Goal: Book appointment/travel/reservation

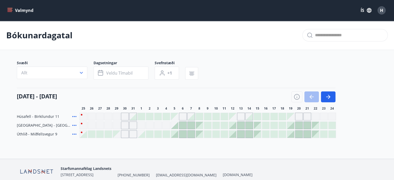
click at [28, 10] on button "Valmynd" at bounding box center [20, 10] width 29 height 9
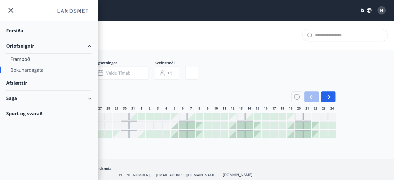
click at [21, 30] on div "Forsíða" at bounding box center [48, 30] width 85 height 15
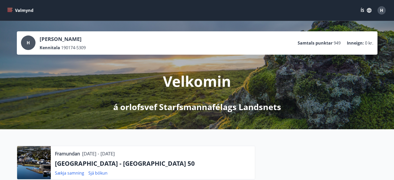
click at [31, 12] on button "Valmynd" at bounding box center [20, 10] width 29 height 9
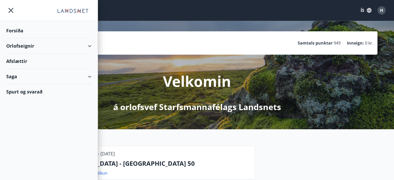
click at [26, 45] on div "Orlofseignir" at bounding box center [48, 45] width 85 height 15
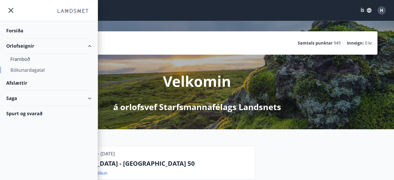
click at [25, 69] on div "Bókunardagatal" at bounding box center [48, 70] width 77 height 11
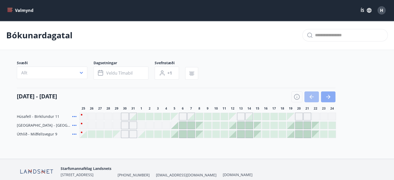
click at [325, 97] on button "button" at bounding box center [328, 97] width 15 height 11
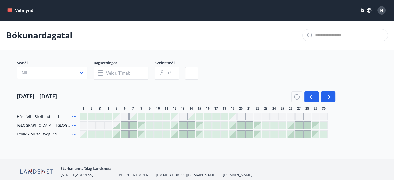
click at [117, 125] on div at bounding box center [116, 125] width 7 height 7
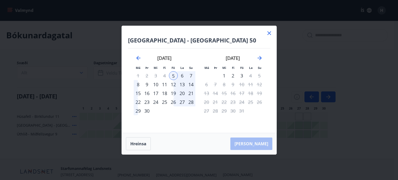
drag, startPoint x: 269, startPoint y: 34, endPoint x: 265, endPoint y: 49, distance: 15.4
click at [269, 34] on icon at bounding box center [269, 33] width 6 height 6
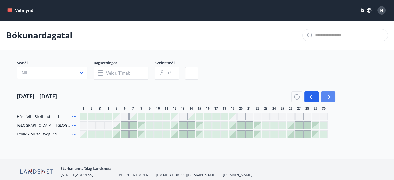
click at [326, 97] on icon "button" at bounding box center [328, 97] width 6 height 6
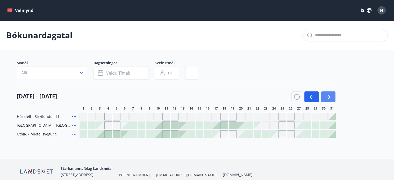
click at [331, 98] on icon "button" at bounding box center [328, 97] width 6 height 6
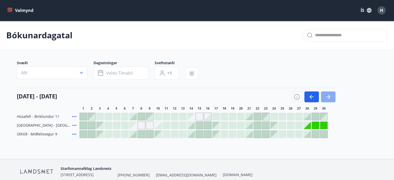
click at [331, 98] on icon "button" at bounding box center [328, 97] width 6 height 6
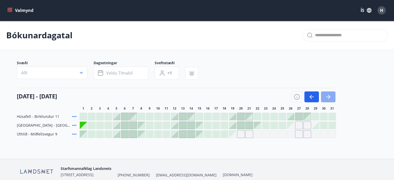
click at [331, 98] on icon "button" at bounding box center [328, 97] width 6 height 6
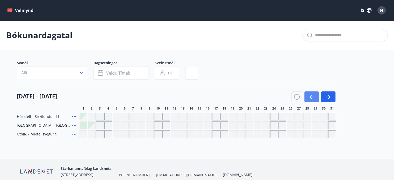
click at [315, 99] on button "button" at bounding box center [312, 97] width 15 height 11
